Goal: Information Seeking & Learning: Check status

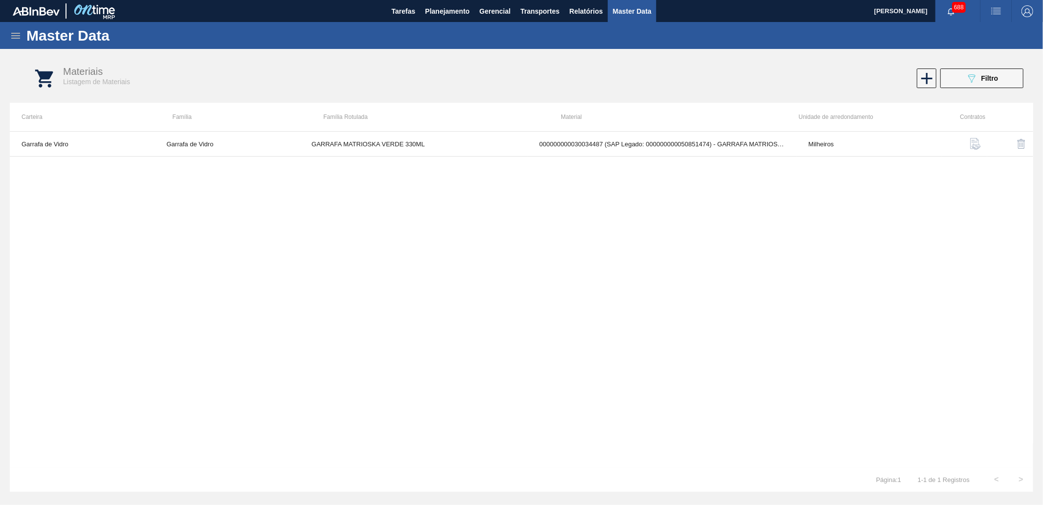
click at [17, 31] on icon at bounding box center [16, 36] width 12 height 12
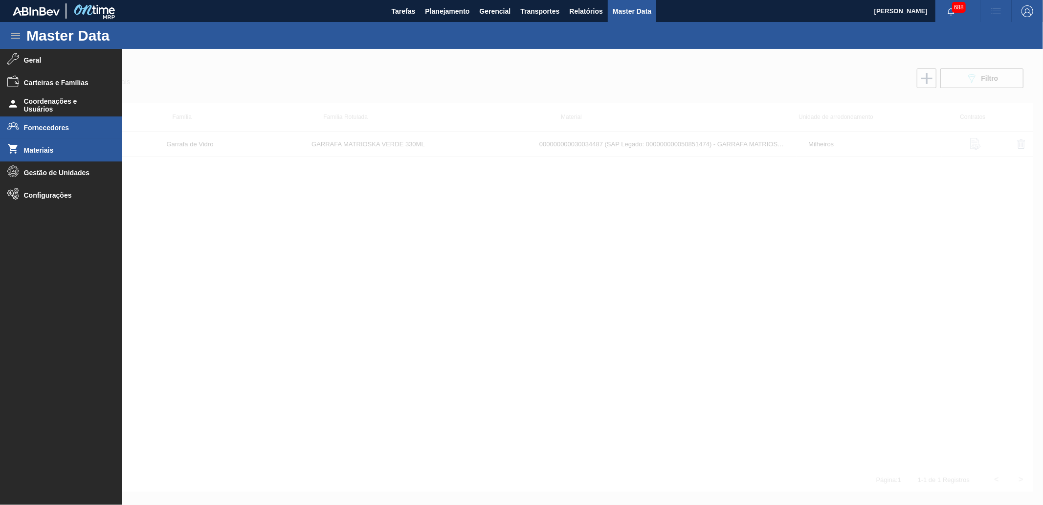
click at [66, 123] on li "Fornecedores" at bounding box center [61, 127] width 122 height 22
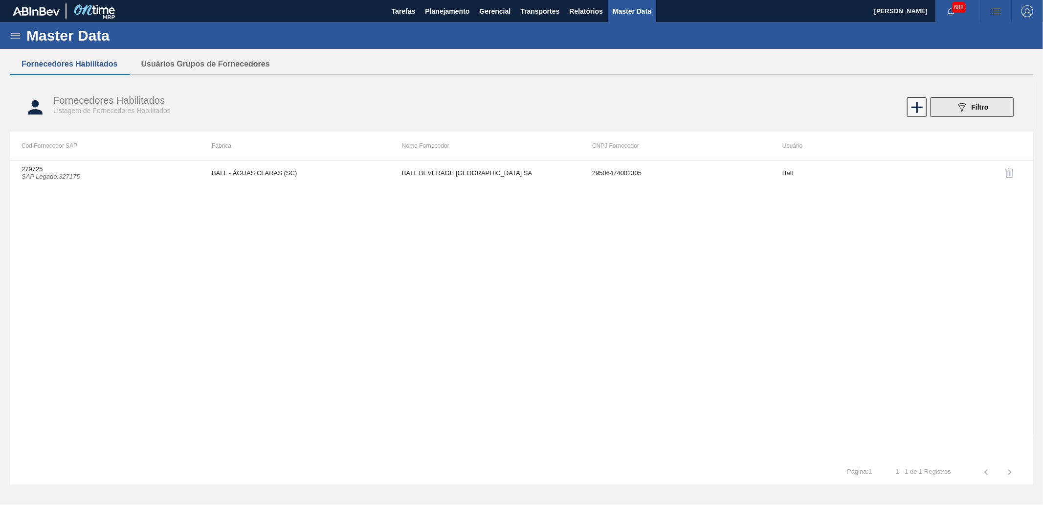
click at [961, 104] on icon "089F7B8B-B2A5-4AFE-B5C0-19BA573D28AC" at bounding box center [962, 107] width 12 height 12
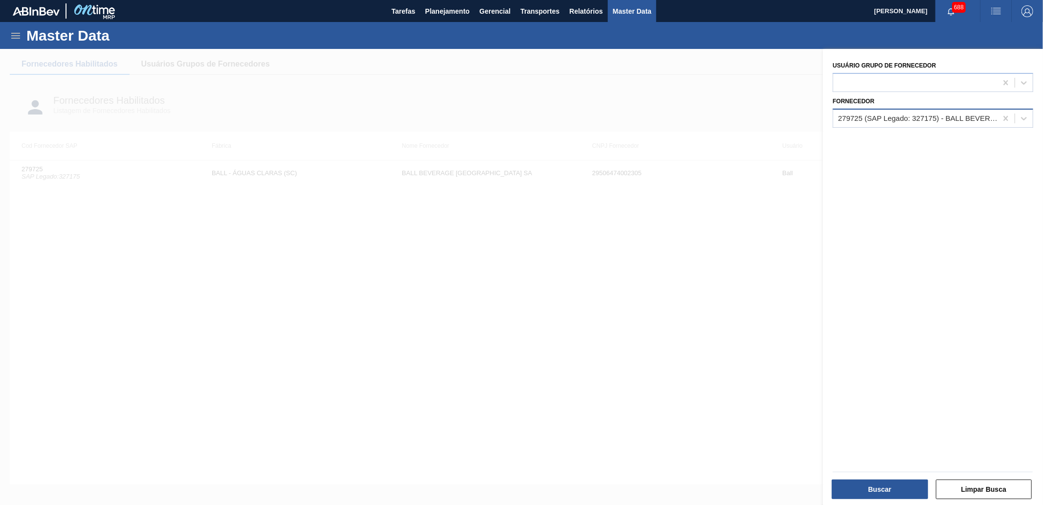
click at [888, 115] on div "279725 (SAP Legado: 327175) - BALL BEVERAGE [GEOGRAPHIC_DATA] SA" at bounding box center [918, 118] width 160 height 8
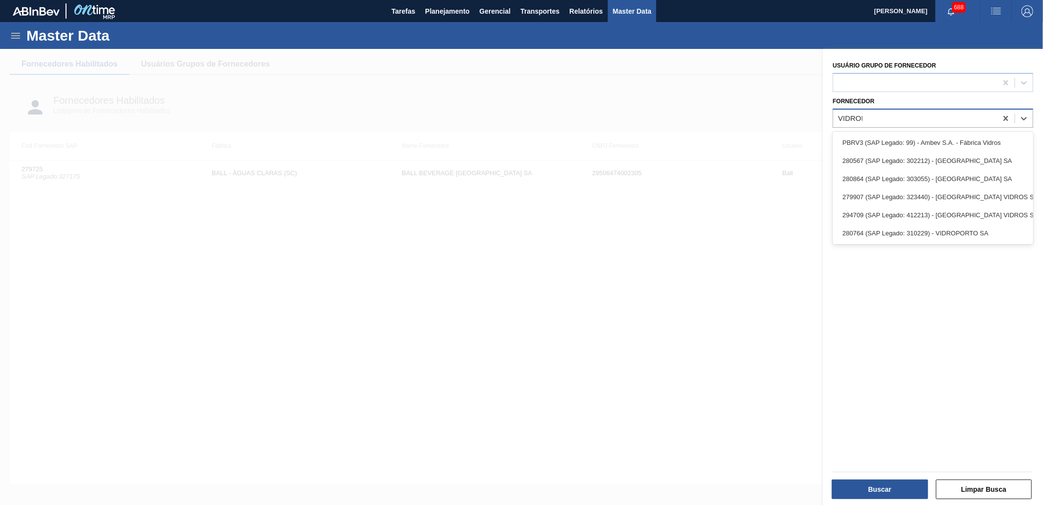
type input "VIDROPO"
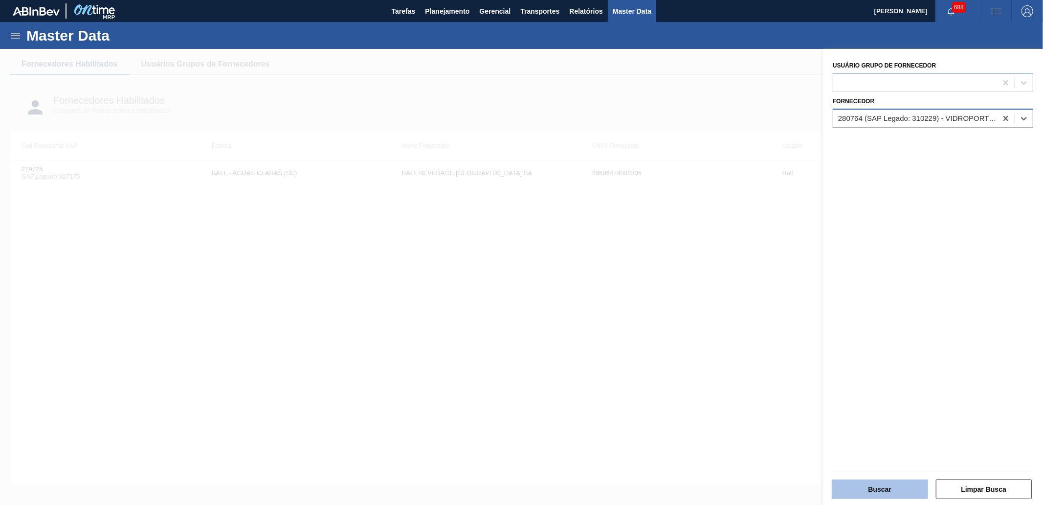
click at [861, 482] on button "Buscar" at bounding box center [880, 489] width 96 height 20
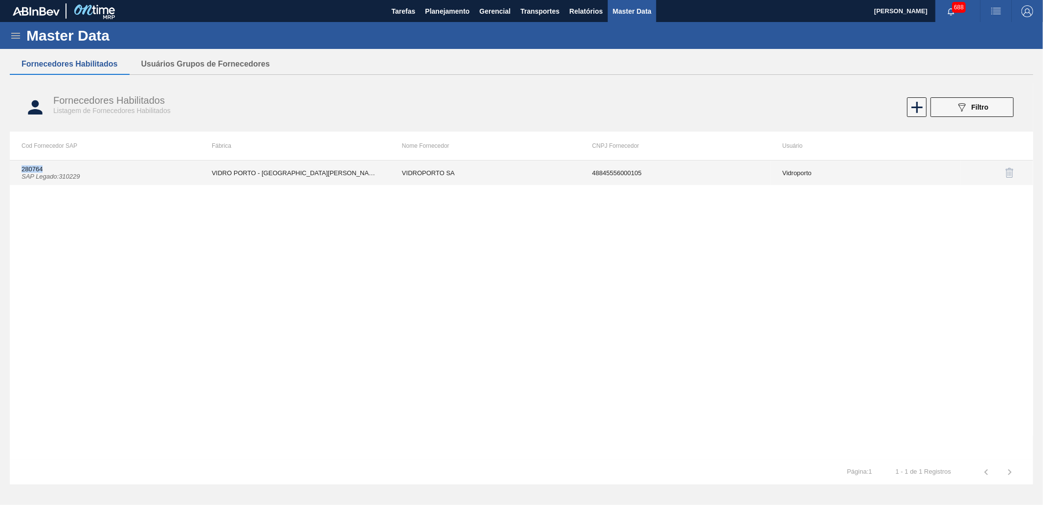
drag, startPoint x: 49, startPoint y: 169, endPoint x: 13, endPoint y: 170, distance: 36.2
click at [13, 170] on td "280764 SAP Legado : 310229" at bounding box center [105, 172] width 190 height 24
copy td "280764"
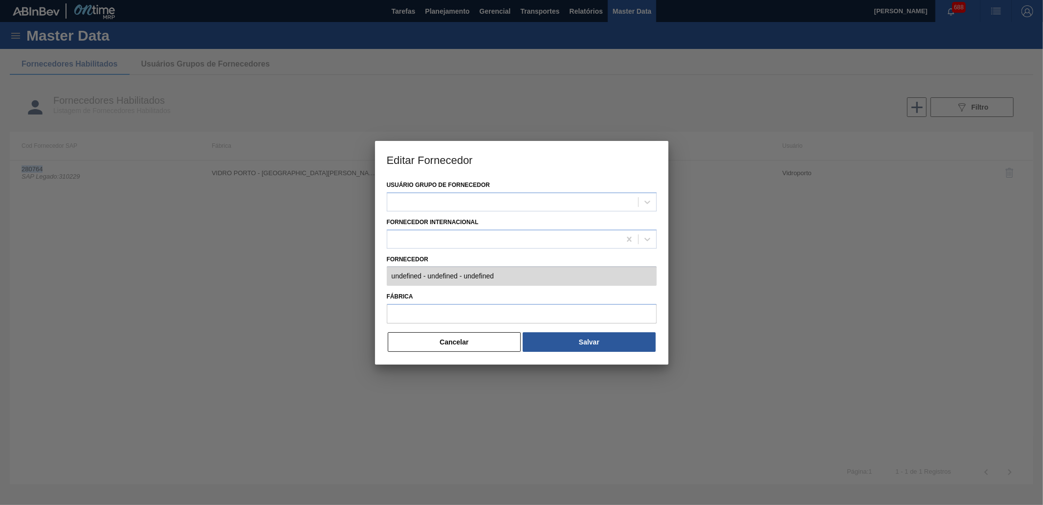
type input "280764 (SAP Legado: 310229) - VIDROPORTO SA - 48845556000105"
type input "VIDRO PORTO - [GEOGRAPHIC_DATA][PERSON_NAME] ([GEOGRAPHIC_DATA])"
click at [437, 341] on button "Cancelar" at bounding box center [454, 342] width 133 height 20
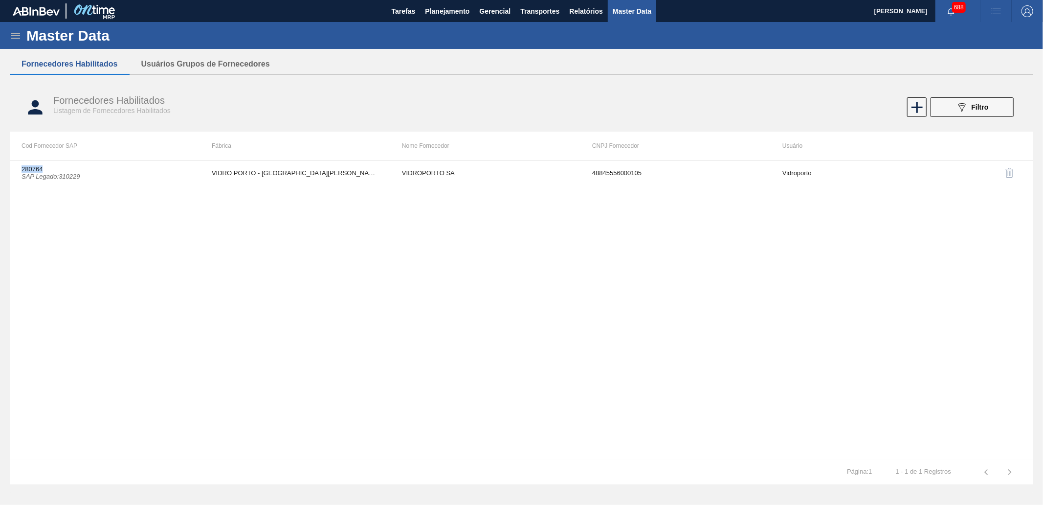
click at [12, 31] on icon at bounding box center [16, 36] width 12 height 12
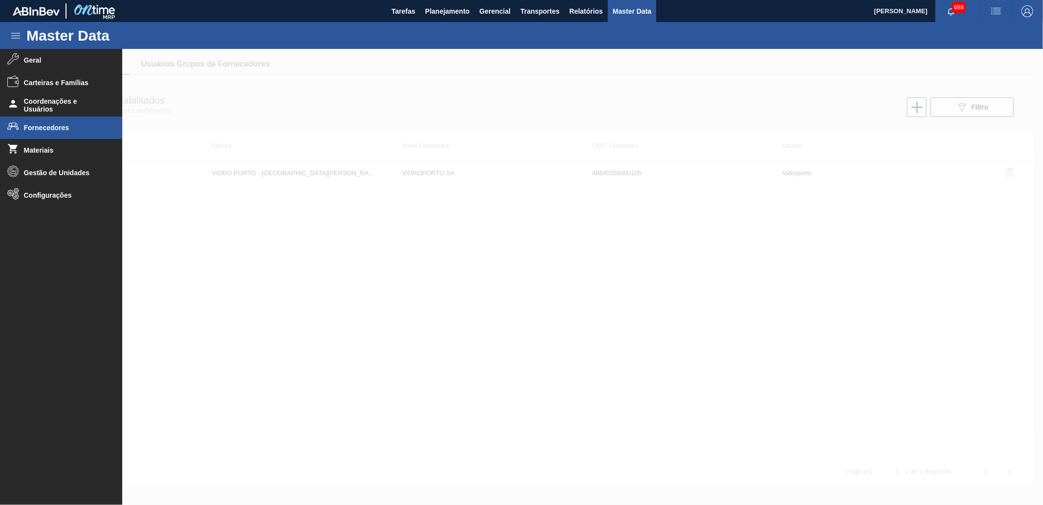
click at [263, 222] on div at bounding box center [521, 277] width 1043 height 456
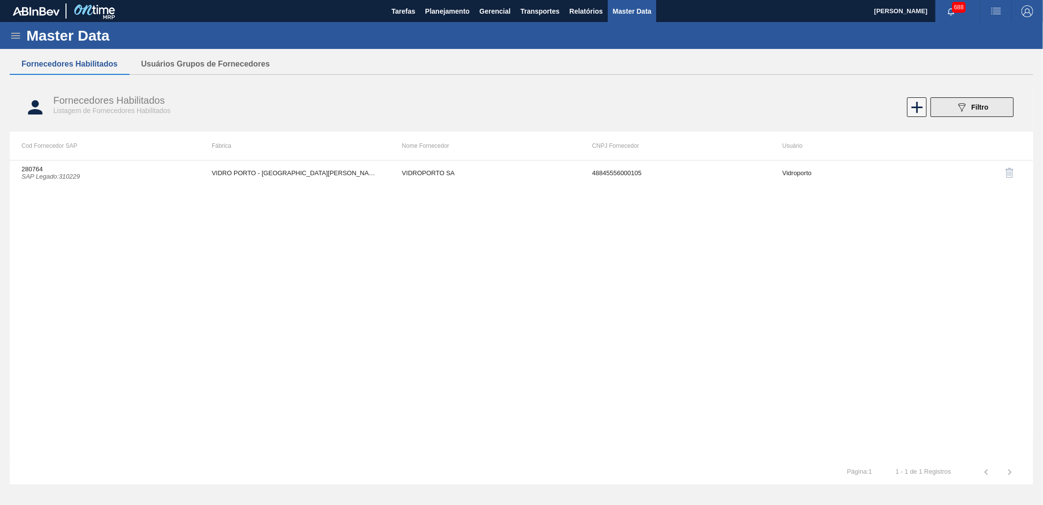
click at [969, 102] on div "089F7B8B-B2A5-4AFE-B5C0-19BA573D28AC Filtro" at bounding box center [972, 107] width 33 height 12
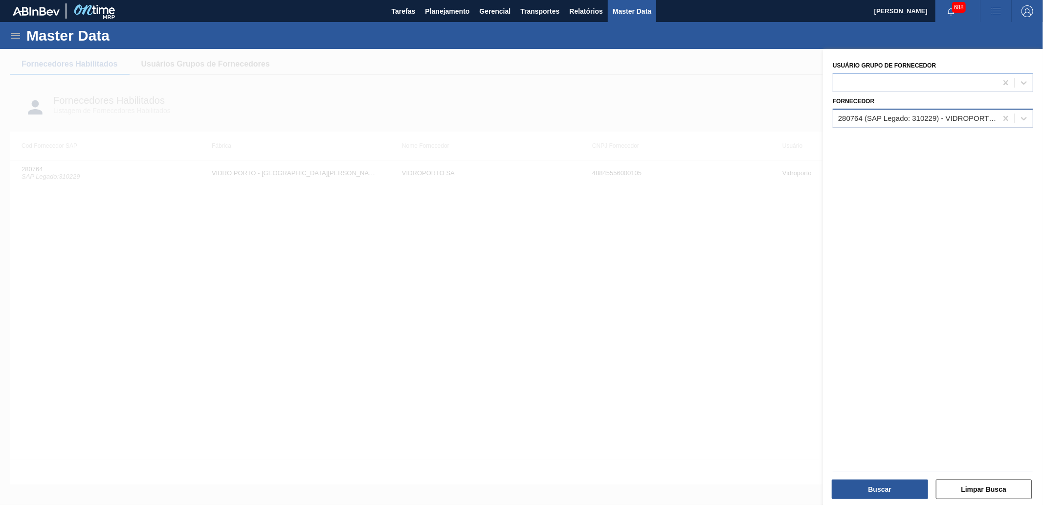
click at [922, 119] on div "280764 (SAP Legado: 310229) - VIDROPORTO SA" at bounding box center [918, 118] width 160 height 8
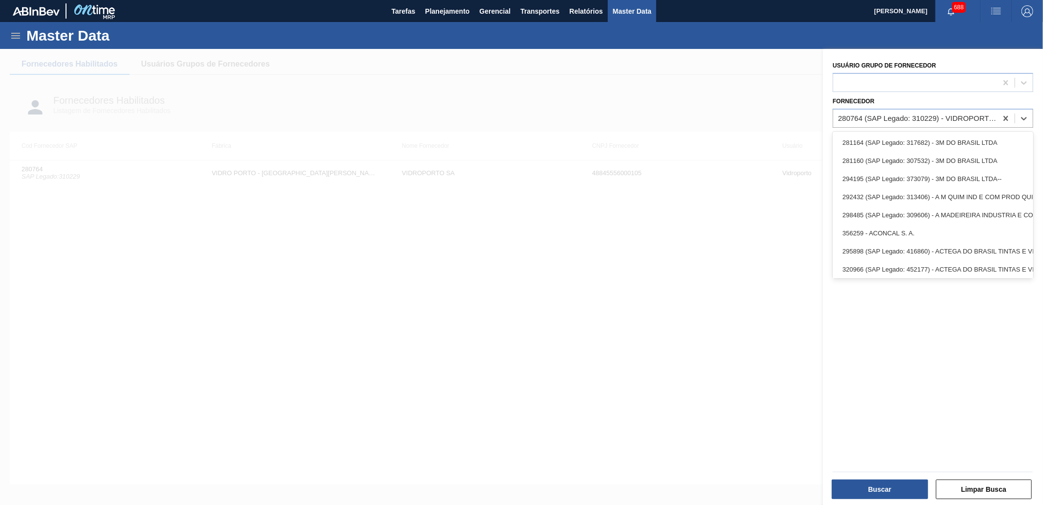
click at [260, 116] on div at bounding box center [521, 301] width 1043 height 505
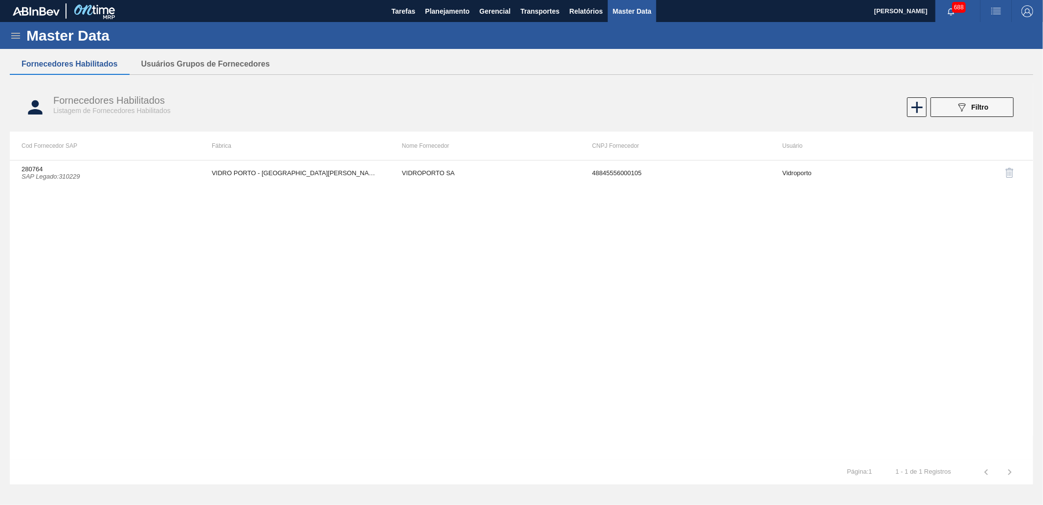
click at [10, 31] on icon at bounding box center [16, 36] width 12 height 12
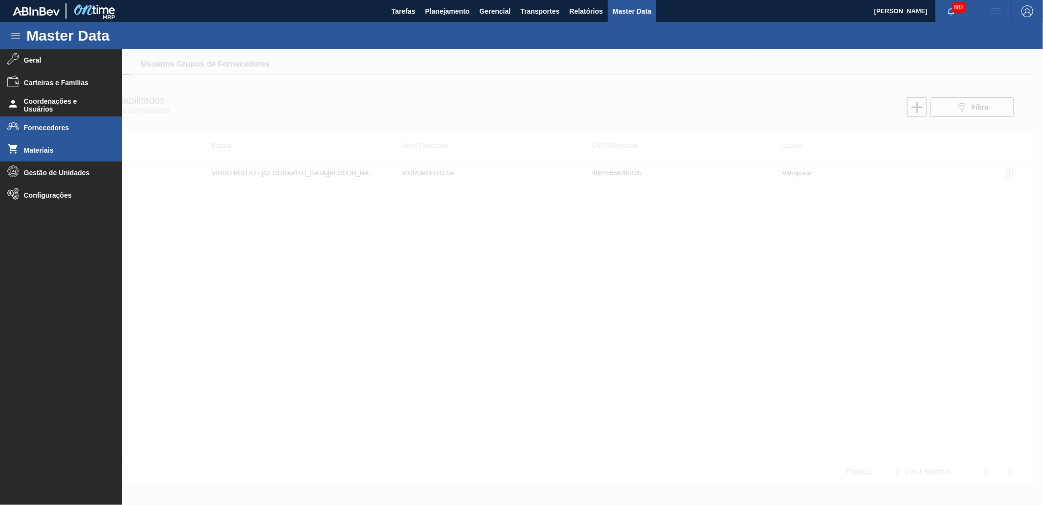
click at [54, 147] on span "Materiais" at bounding box center [64, 150] width 81 height 8
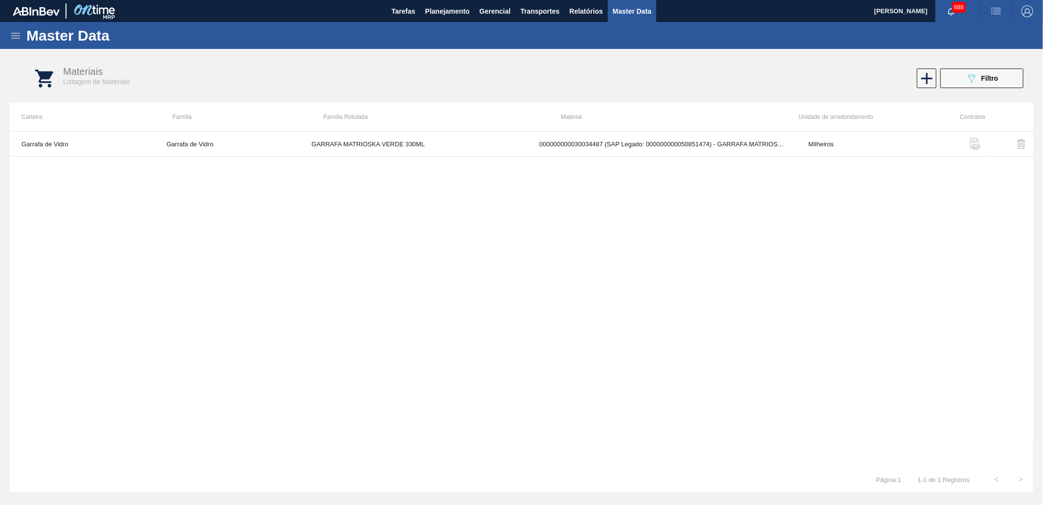
click at [977, 89] on div "Materiais Listagem de Materiais 089F7B8B-B2A5-4AFE-B5C0-19BA573D28AC Filtro" at bounding box center [531, 78] width 1023 height 37
click at [979, 81] on div "089F7B8B-B2A5-4AFE-B5C0-19BA573D28AC Filtro" at bounding box center [982, 78] width 33 height 12
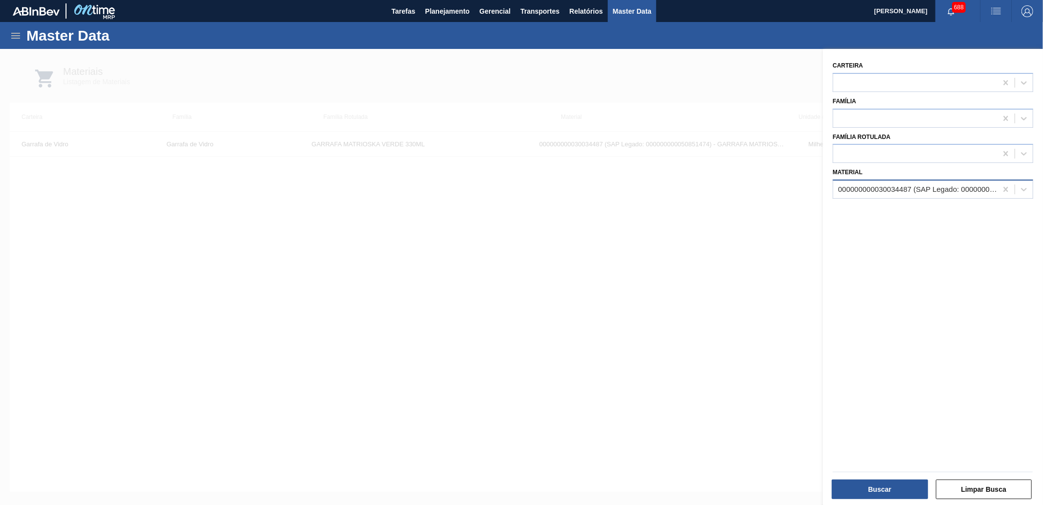
click at [908, 186] on div "000000000030034487 (SAP Legado: 000000000050851474) - GARRAFA MATRIOSKA VERDE 3…" at bounding box center [918, 189] width 160 height 8
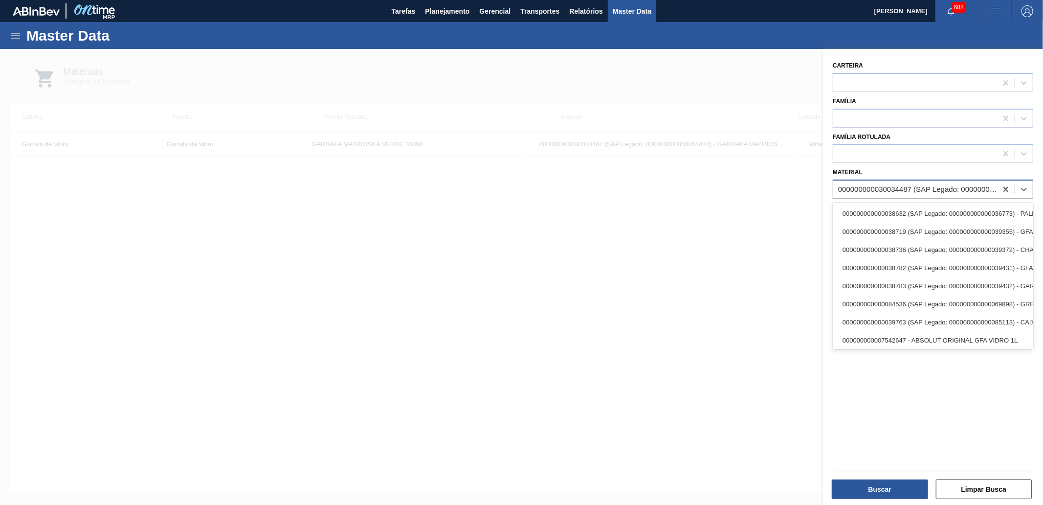
paste input "30030858"
type input "30030858"
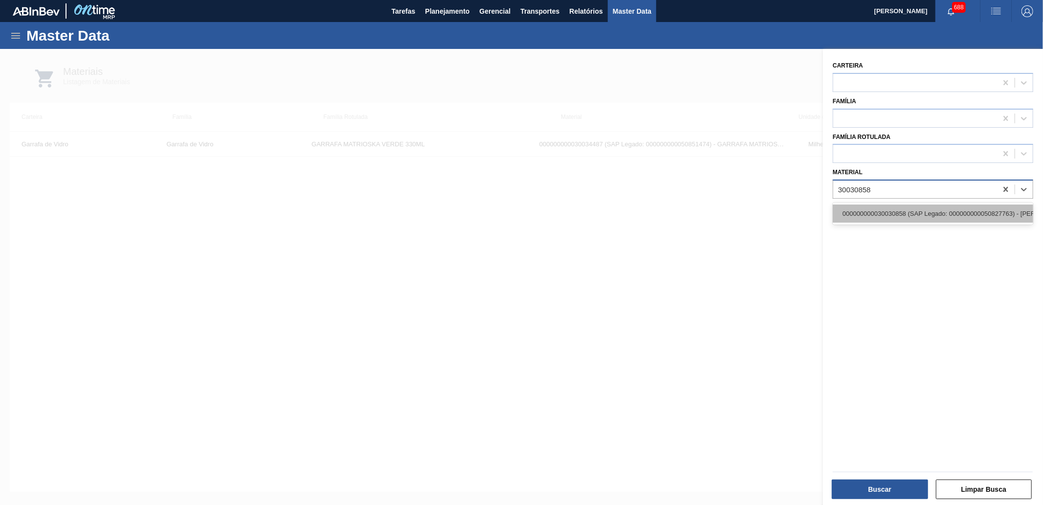
click at [915, 206] on div "000000000030030858 (SAP Legado: 000000000050827763) - [PERSON_NAME] STD 330ML T…" at bounding box center [933, 213] width 200 height 18
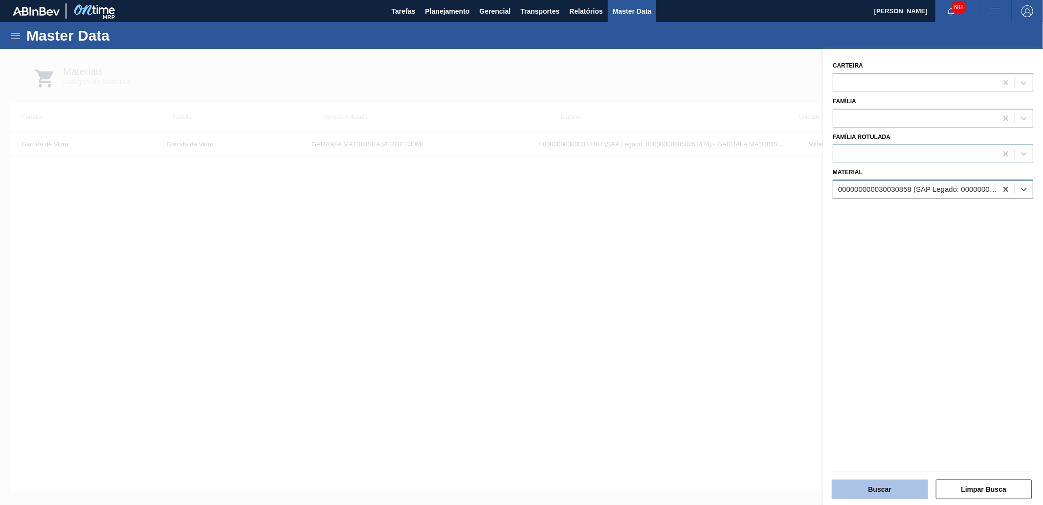
click at [908, 494] on button "Buscar" at bounding box center [880, 489] width 96 height 20
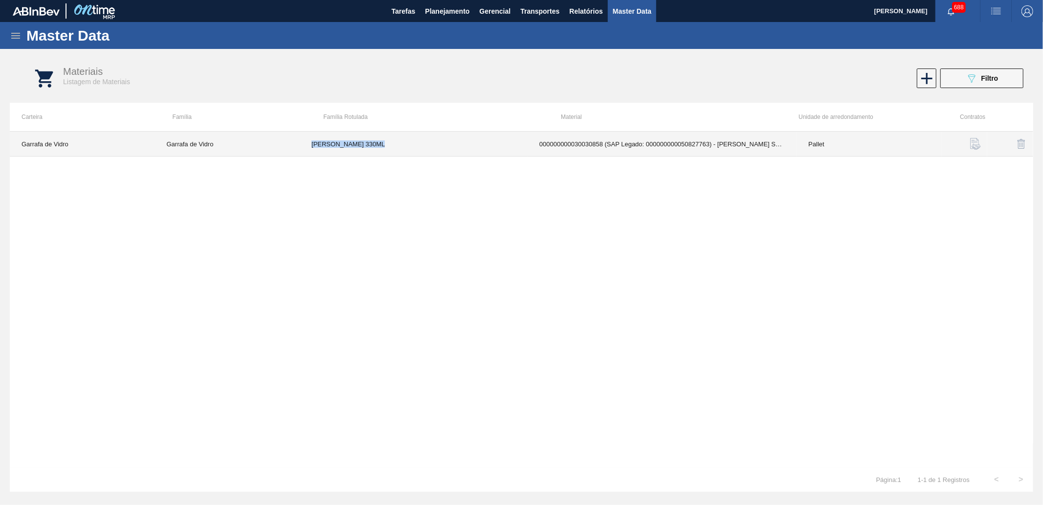
drag, startPoint x: 396, startPoint y: 148, endPoint x: 290, endPoint y: 148, distance: 106.1
click at [290, 148] on tr "Garrafa [PERSON_NAME] Garrafa [PERSON_NAME] [PERSON_NAME] 330ML 000000000030030…" at bounding box center [521, 144] width 1023 height 25
copy tr "[PERSON_NAME] 330ML"
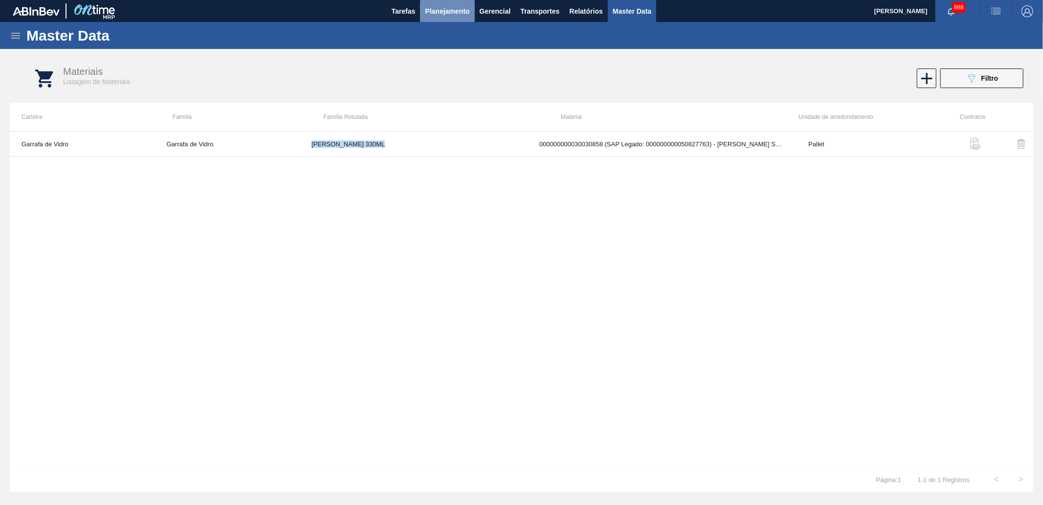
click at [441, 8] on span "Planejamento" at bounding box center [447, 11] width 44 height 12
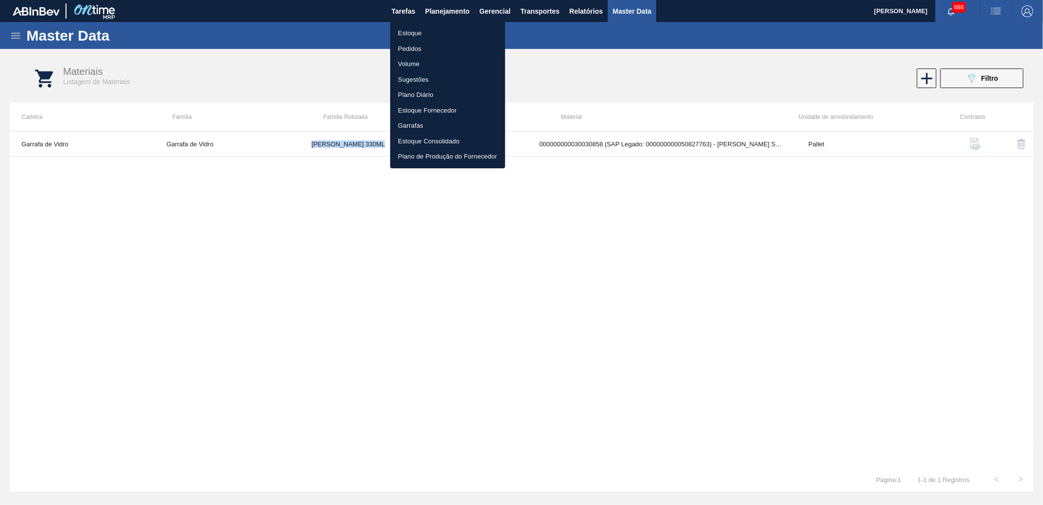
click at [429, 35] on li "Estoque" at bounding box center [447, 33] width 115 height 16
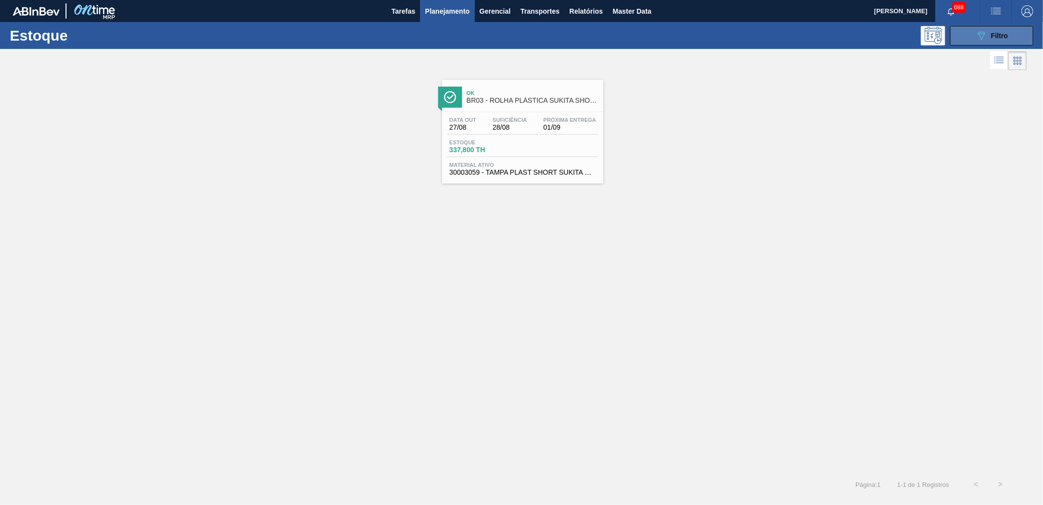
click at [991, 30] on div "089F7B8B-B2A5-4AFE-B5C0-19BA573D28AC Filtro" at bounding box center [991, 36] width 33 height 12
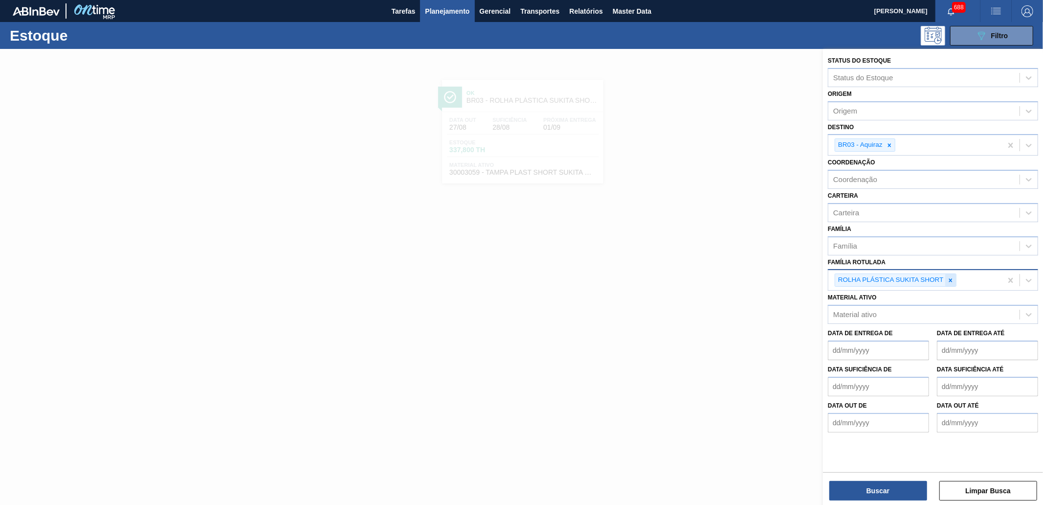
click at [950, 281] on div at bounding box center [950, 280] width 11 height 12
click at [885, 144] on div at bounding box center [889, 145] width 11 height 12
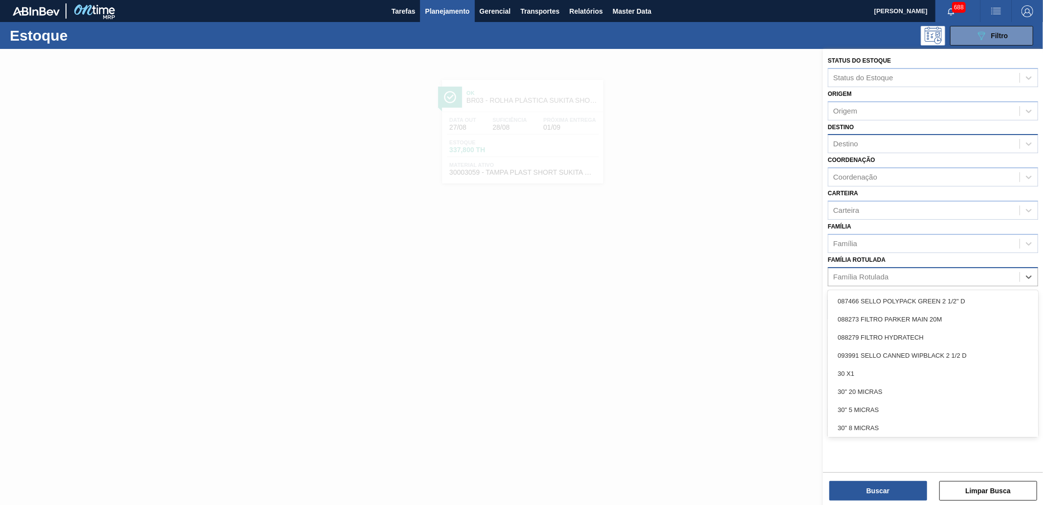
click at [867, 283] on div "Família Rotulada" at bounding box center [933, 276] width 210 height 19
paste Rotulada "[PERSON_NAME] 330ML"
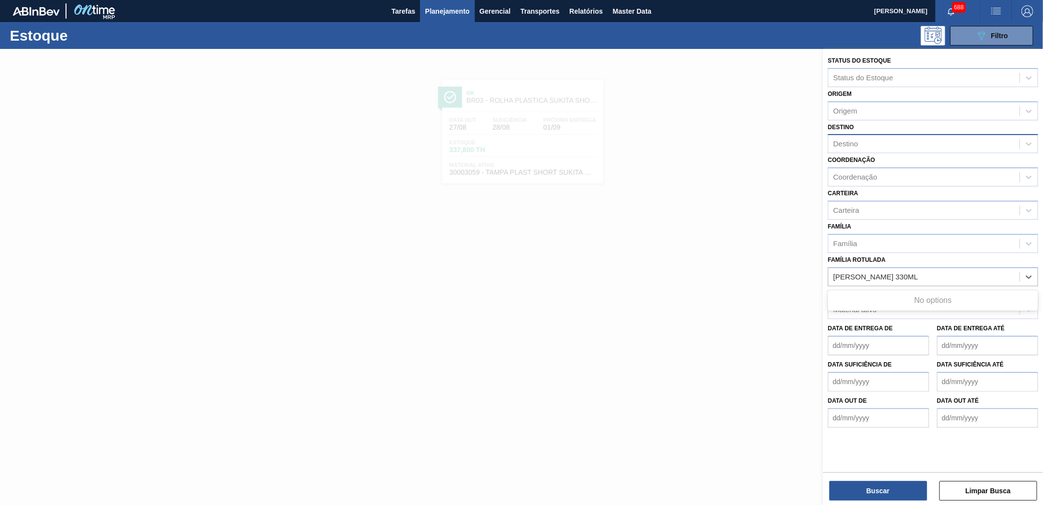
click at [853, 273] on Rotulada "[PERSON_NAME] 330ML" at bounding box center [885, 276] width 104 height 8
click at [852, 273] on Rotulada "[PERSON_NAME] 330ML" at bounding box center [885, 276] width 104 height 8
type Rotulada "[PERSON_NAME] 330ML"
click at [872, 301] on div "[PERSON_NAME] 330ML" at bounding box center [933, 301] width 210 height 18
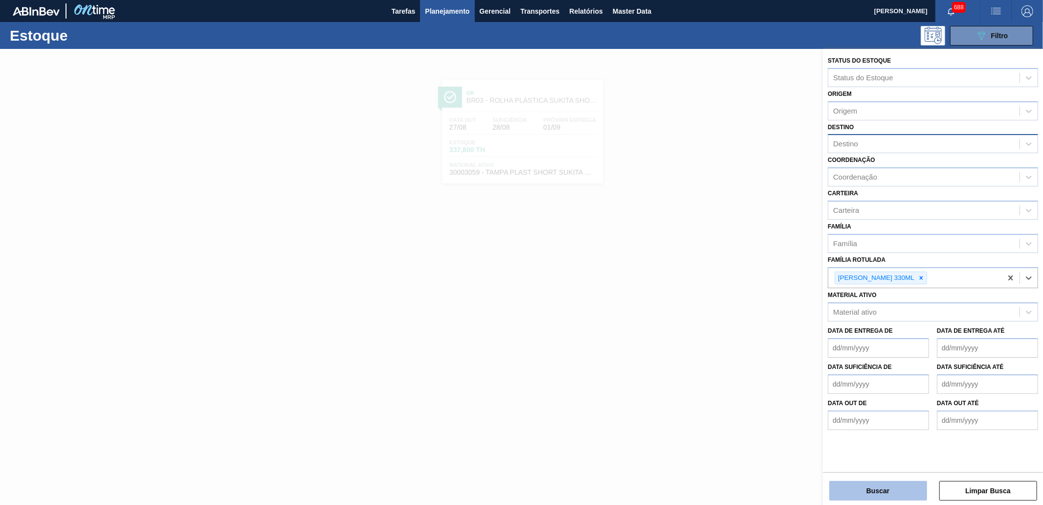
click at [859, 491] on button "Buscar" at bounding box center [878, 491] width 98 height 20
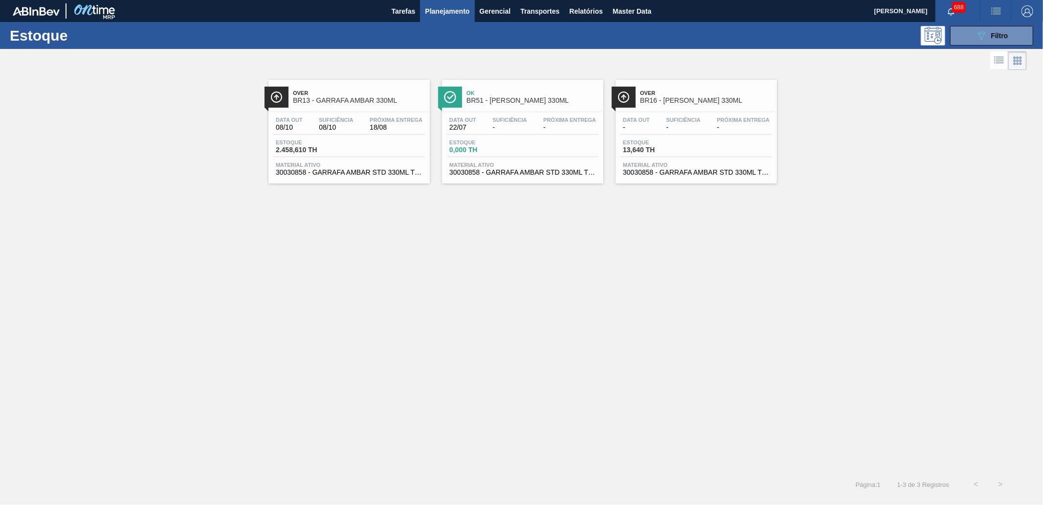
click at [351, 101] on span "BR13 - GARRAFA AMBAR 330ML" at bounding box center [359, 100] width 132 height 7
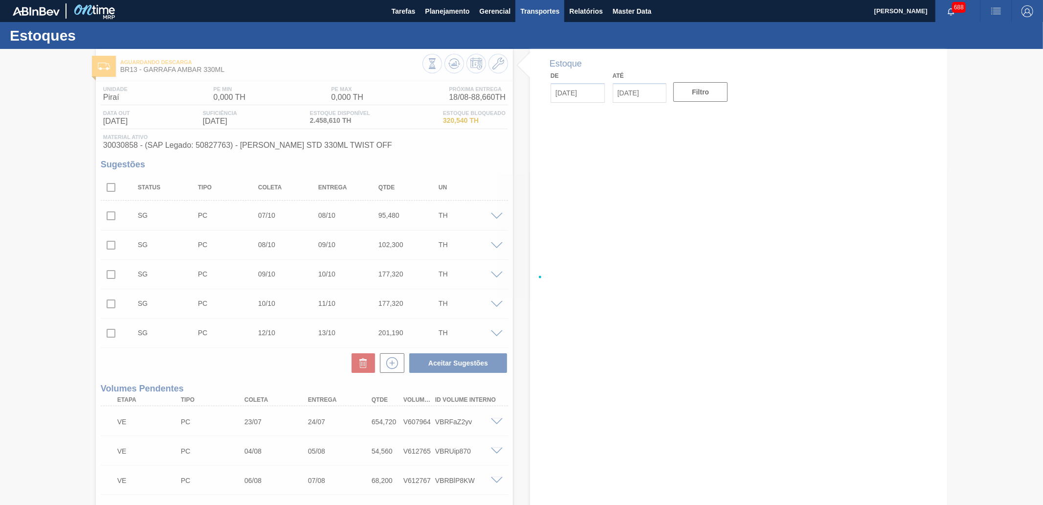
type input "[DATE]"
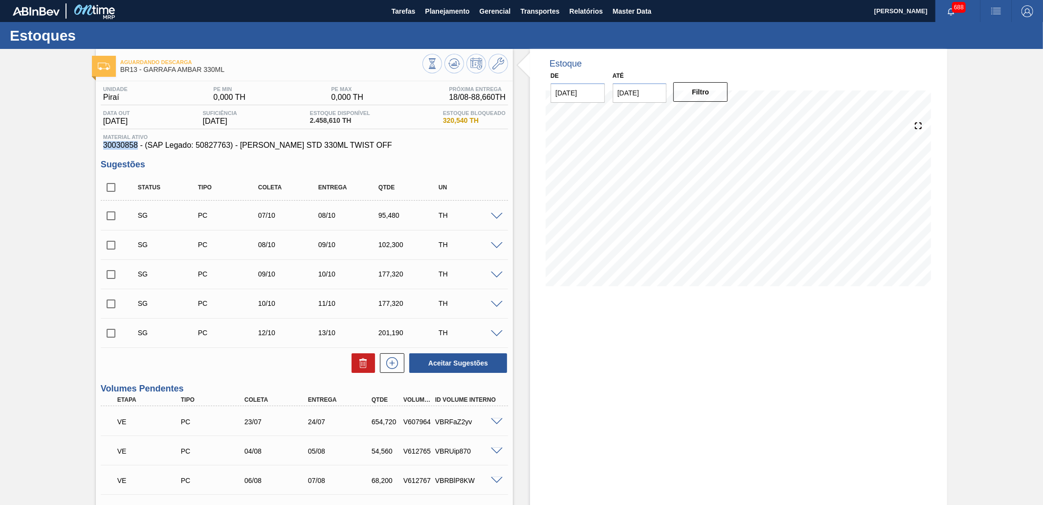
drag, startPoint x: 100, startPoint y: 143, endPoint x: 135, endPoint y: 149, distance: 35.7
click at [135, 149] on div "Material ativo 30030858 - (SAP Legado: 50827763) - [PERSON_NAME] STD 330ML TWIS…" at bounding box center [304, 142] width 407 height 16
copy span "30030858"
drag, startPoint x: 619, startPoint y: 11, endPoint x: 545, endPoint y: 19, distance: 74.7
click at [619, 10] on span "Master Data" at bounding box center [632, 11] width 39 height 12
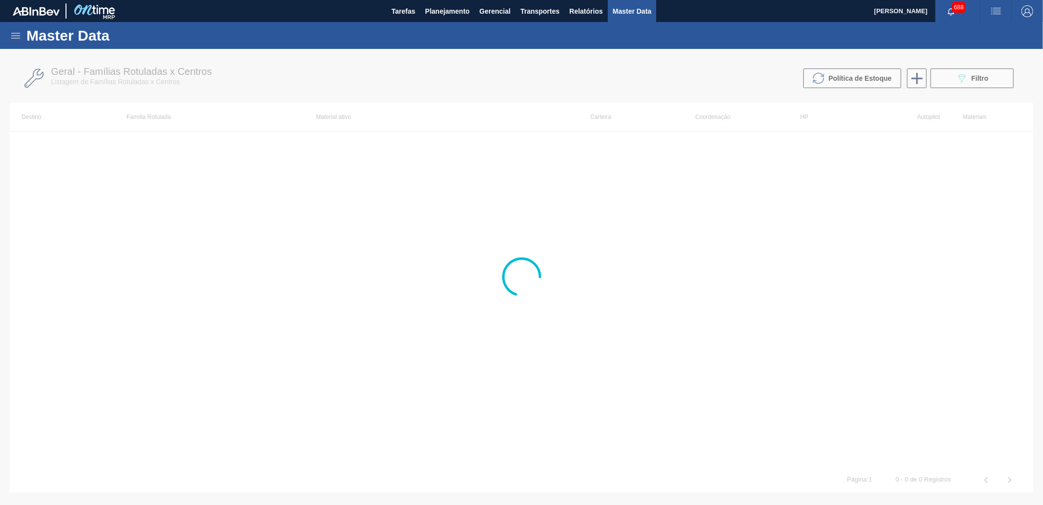
click at [13, 30] on icon at bounding box center [16, 36] width 12 height 12
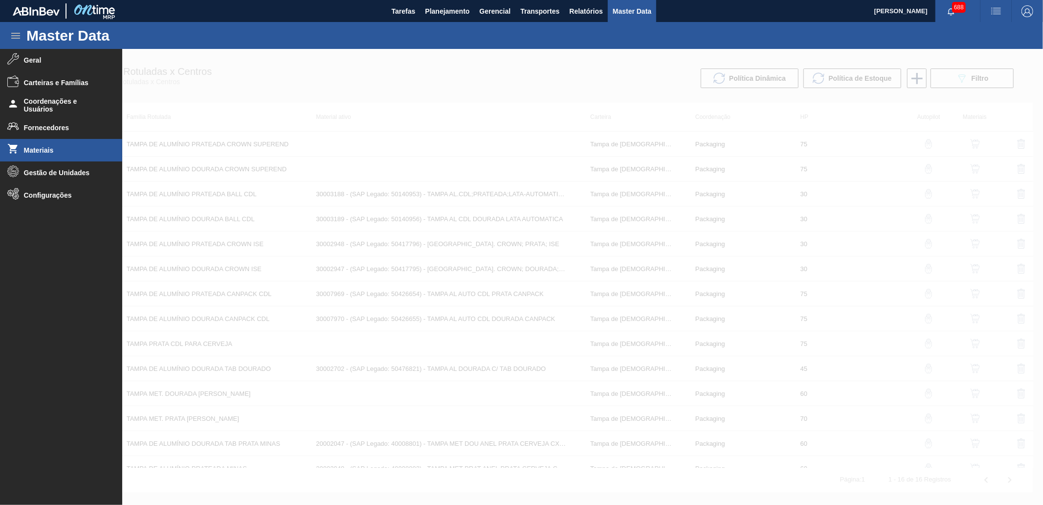
click at [57, 156] on li "Materiais" at bounding box center [61, 150] width 122 height 22
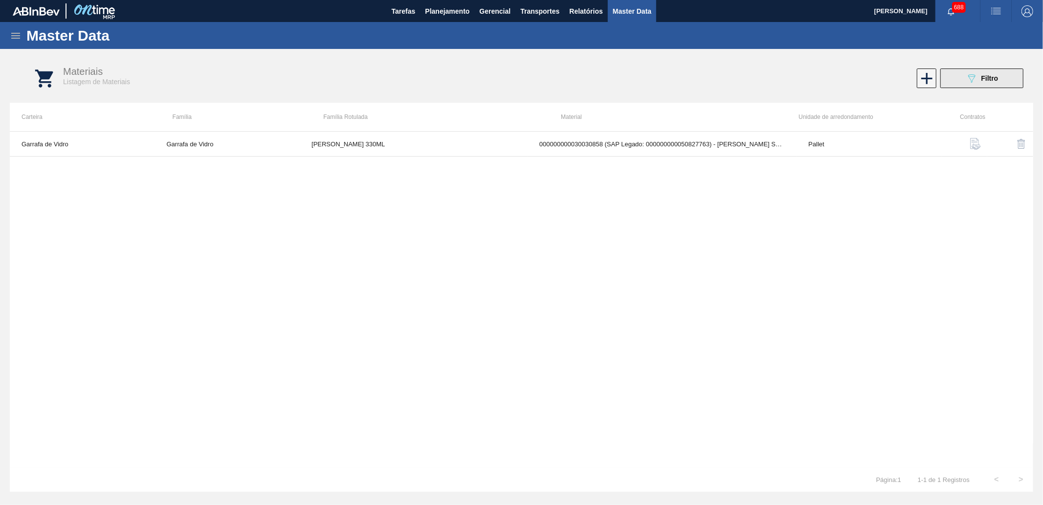
click at [986, 77] on span "Filtro" at bounding box center [989, 78] width 17 height 8
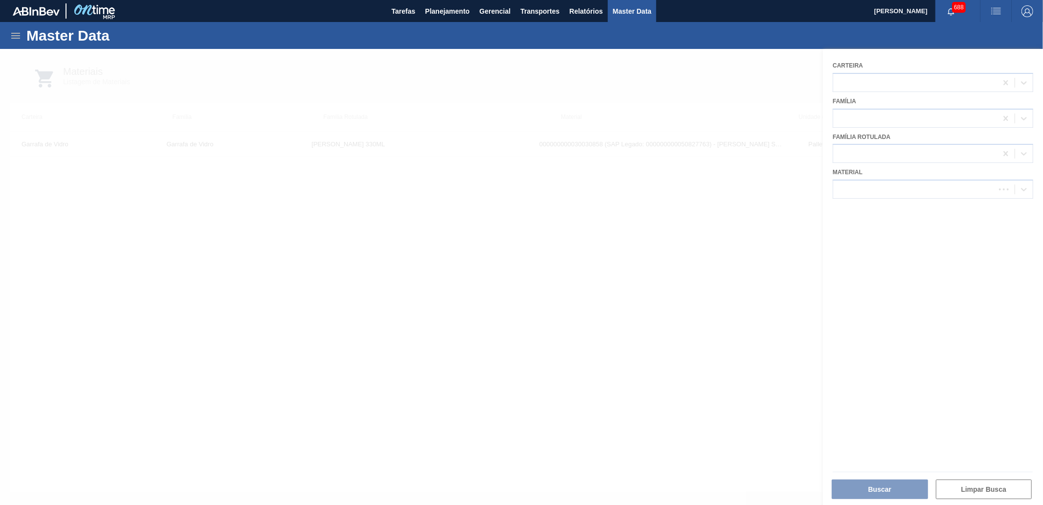
click at [898, 184] on div at bounding box center [521, 277] width 1043 height 456
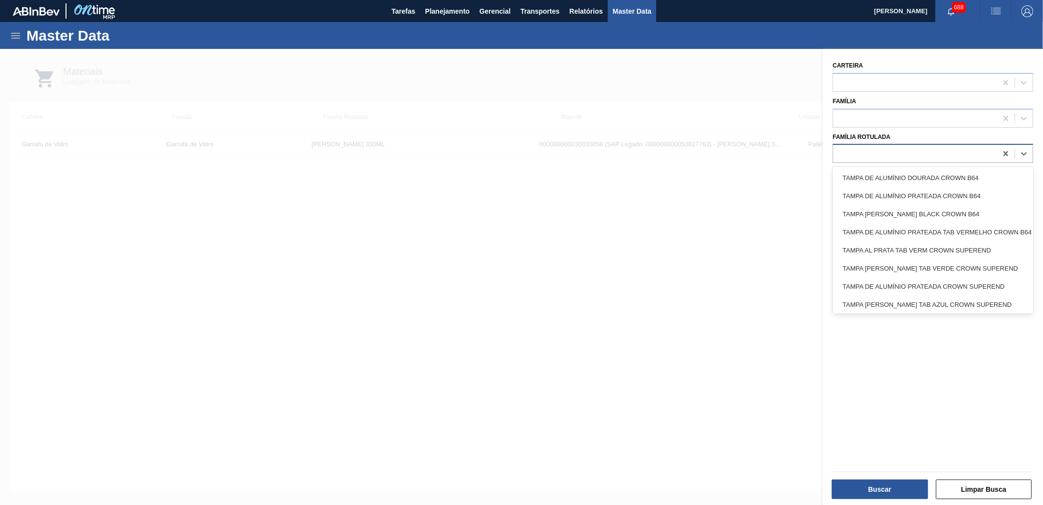
click at [912, 160] on div at bounding box center [933, 153] width 200 height 19
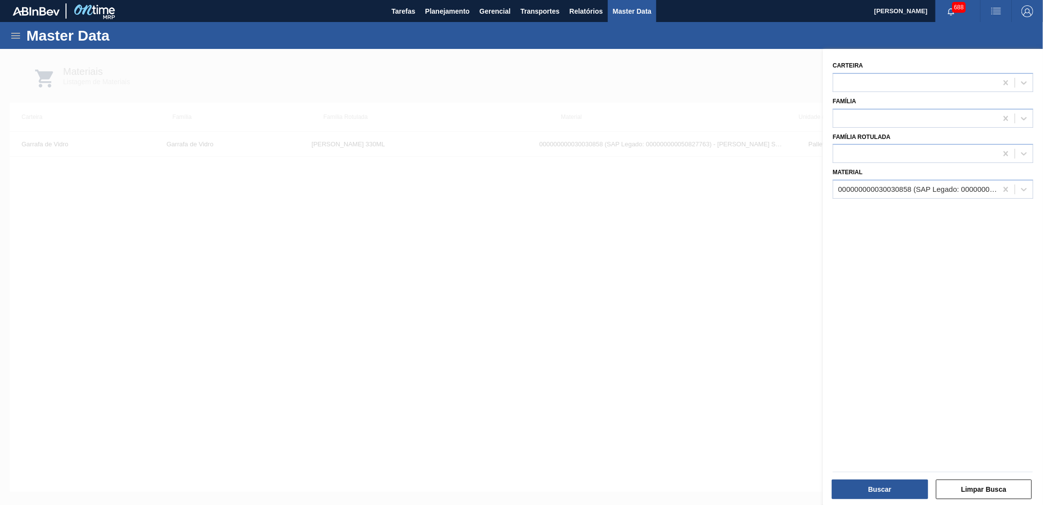
click at [879, 139] on div "Família Rotulada" at bounding box center [933, 146] width 200 height 33
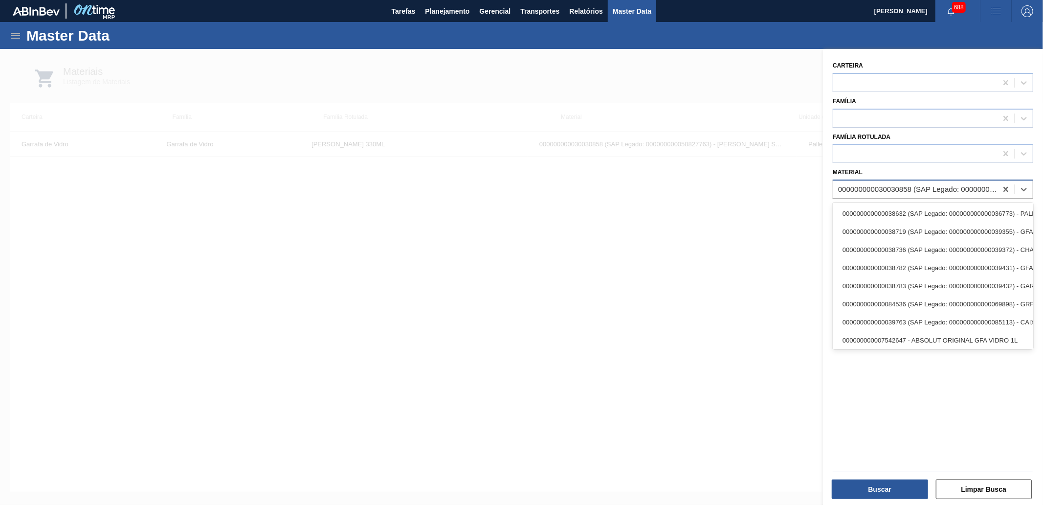
click at [890, 185] on div "000000000030030858 (SAP Legado: 000000000050827763) - [PERSON_NAME] STD 330ML T…" at bounding box center [918, 189] width 160 height 8
paste input "30005496"
type input "30005496"
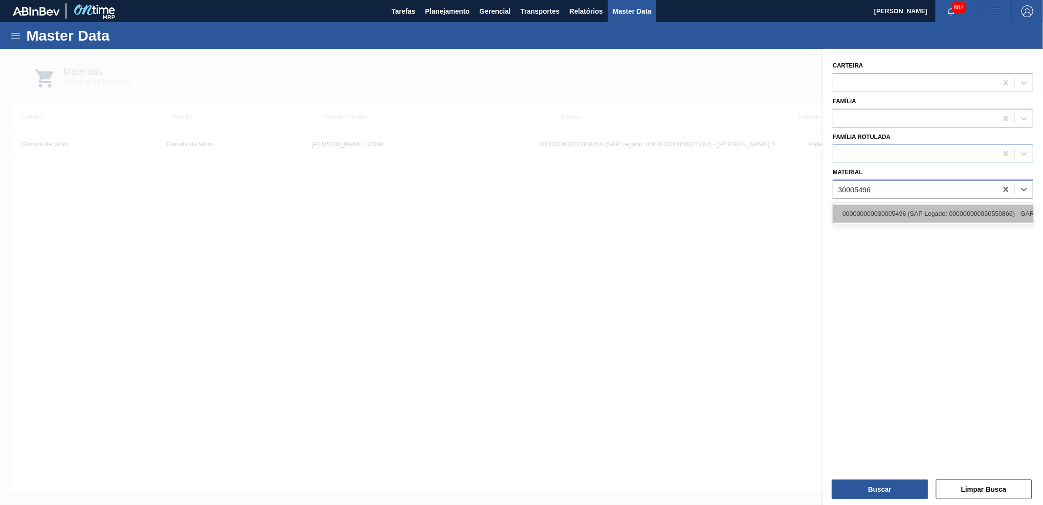
click at [908, 211] on div "000000000030005496 (SAP Legado: 000000000050550866) - GARRAFA VIDRO VERDE STAND…" at bounding box center [933, 213] width 200 height 18
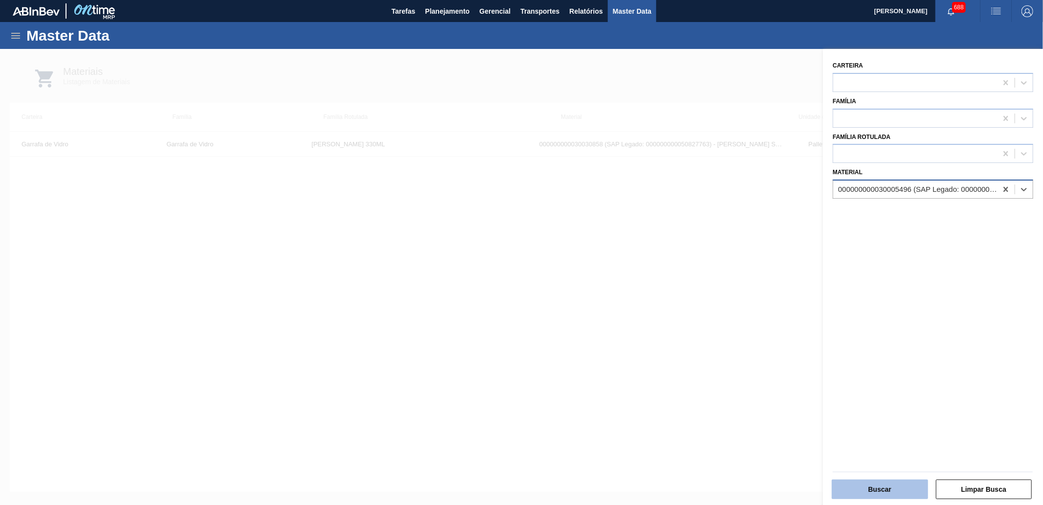
click at [887, 490] on button "Buscar" at bounding box center [880, 489] width 96 height 20
